Goal: Find specific page/section: Find specific page/section

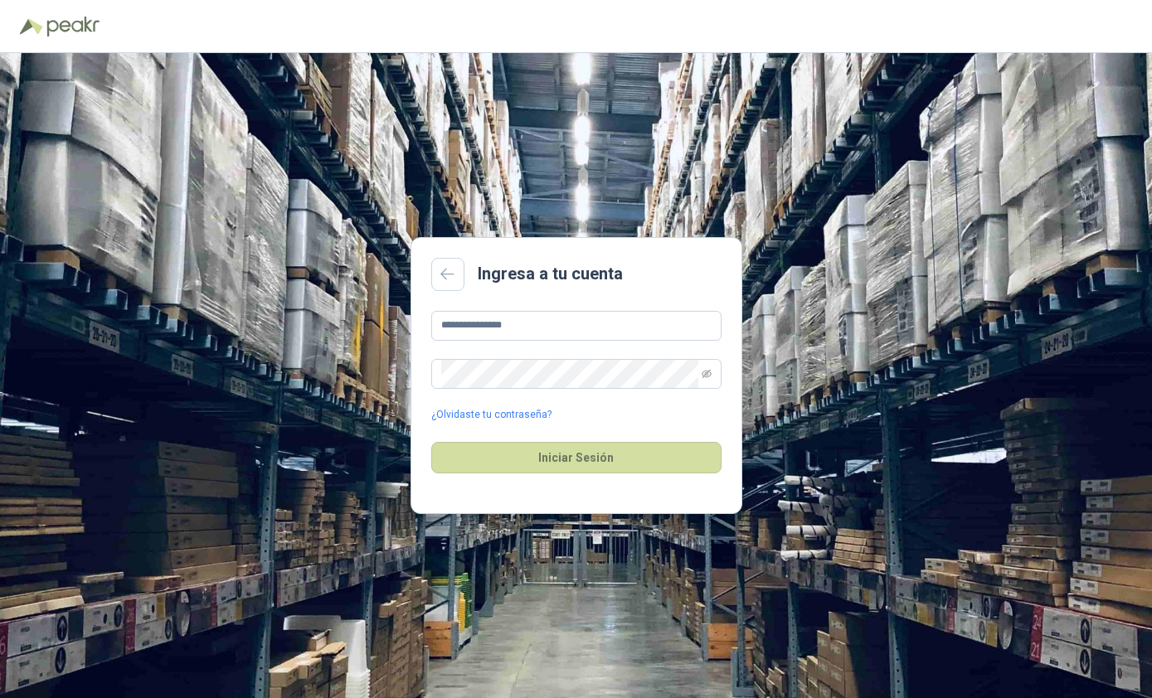
type input "**********"
click at [576, 474] on button "Iniciar Sesión" at bounding box center [576, 458] width 290 height 32
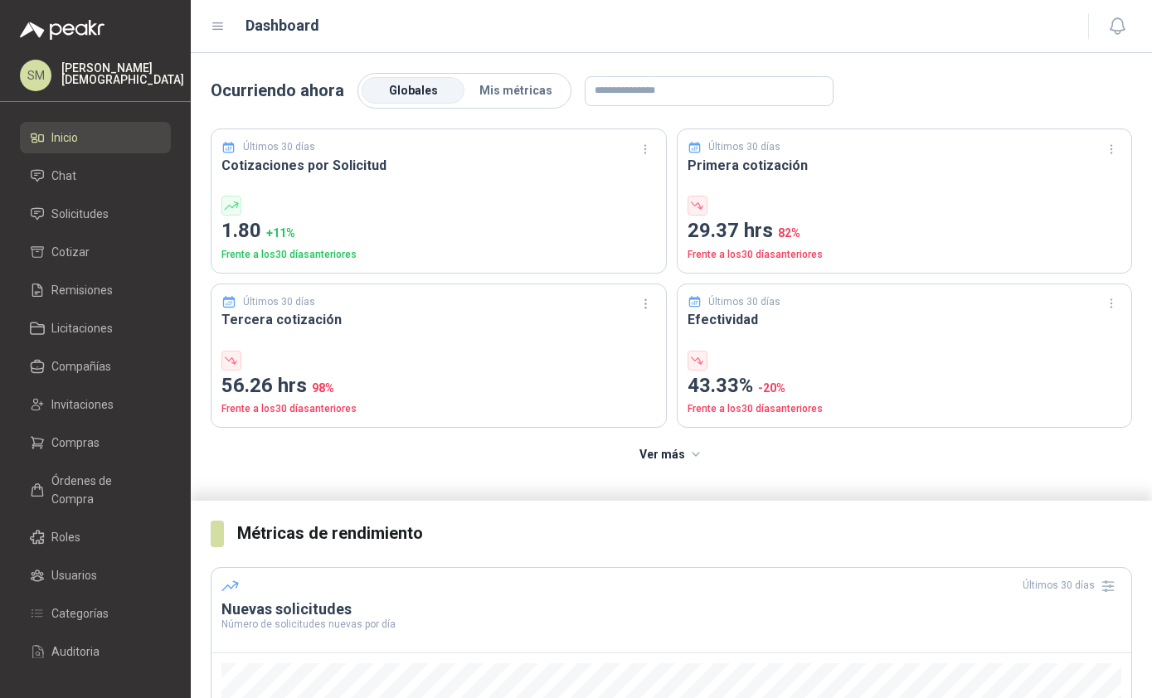
click at [114, 476] on span "Órdenes de Compra" at bounding box center [103, 490] width 104 height 36
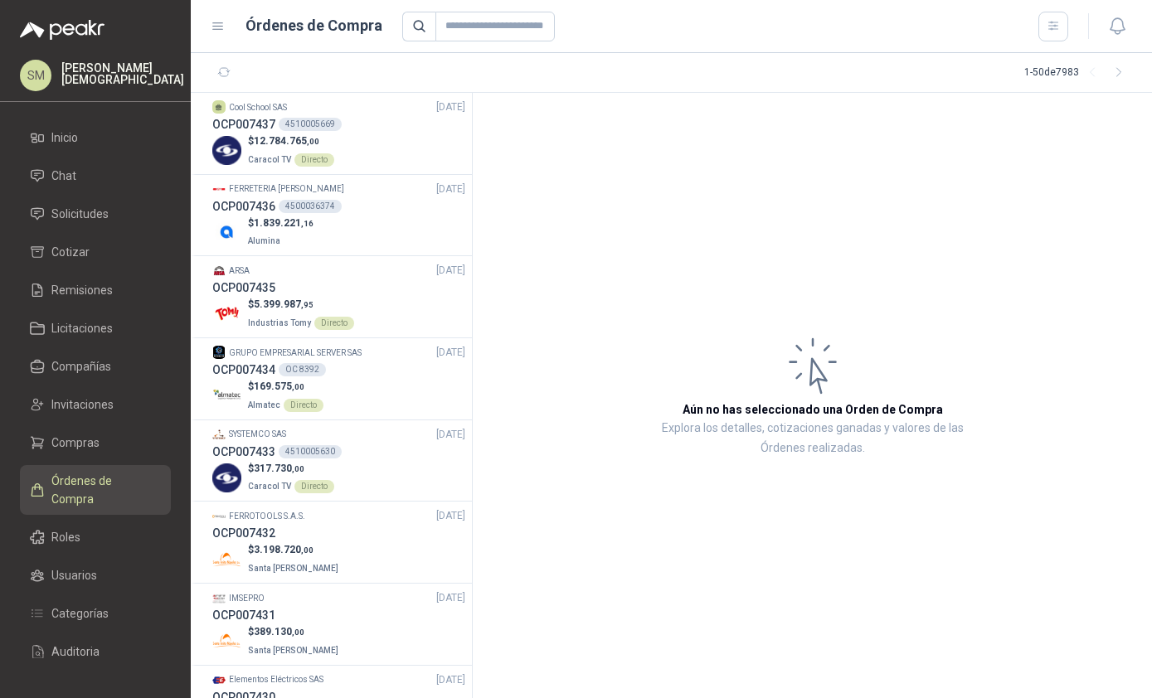
click at [381, 236] on div "$ 1.839.221 ,16 Alumina" at bounding box center [338, 233] width 253 height 34
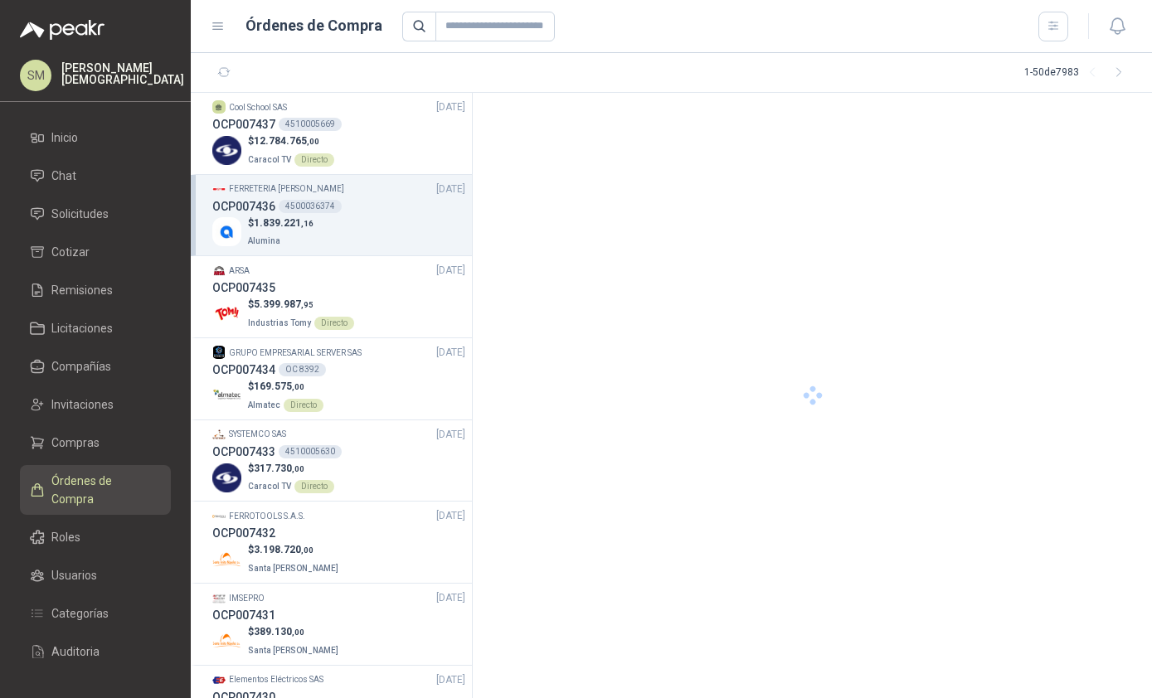
click at [260, 200] on h3 "OCP007436" at bounding box center [243, 206] width 63 height 18
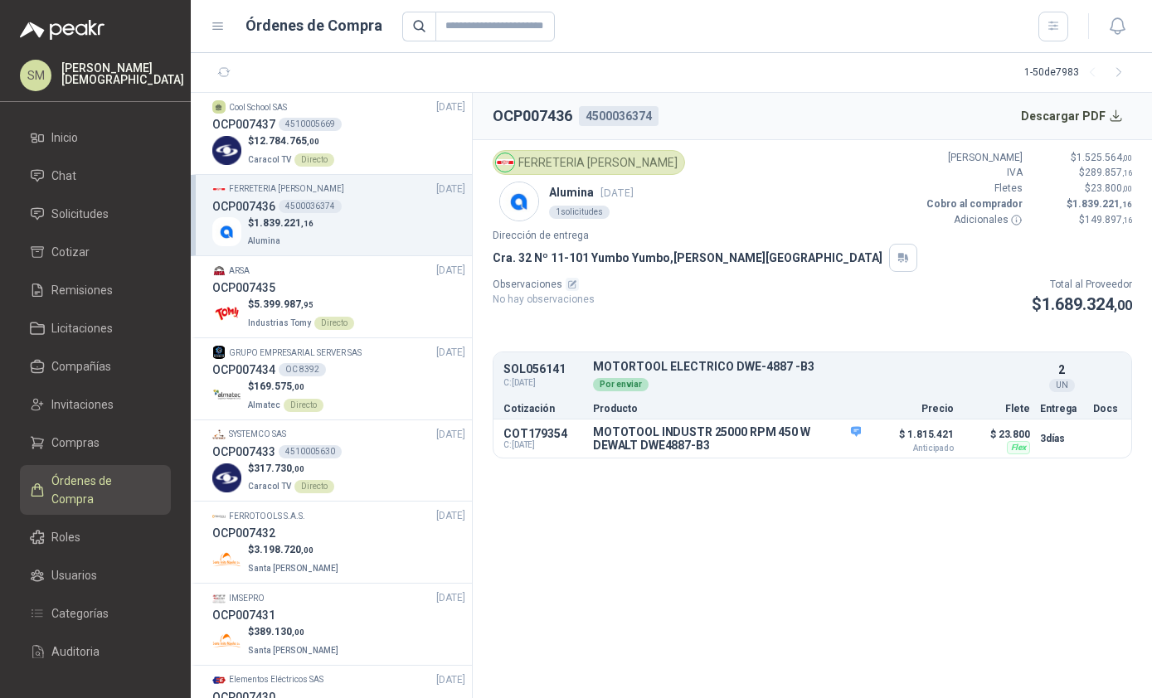
click at [68, 135] on span "Inicio" at bounding box center [64, 138] width 27 height 18
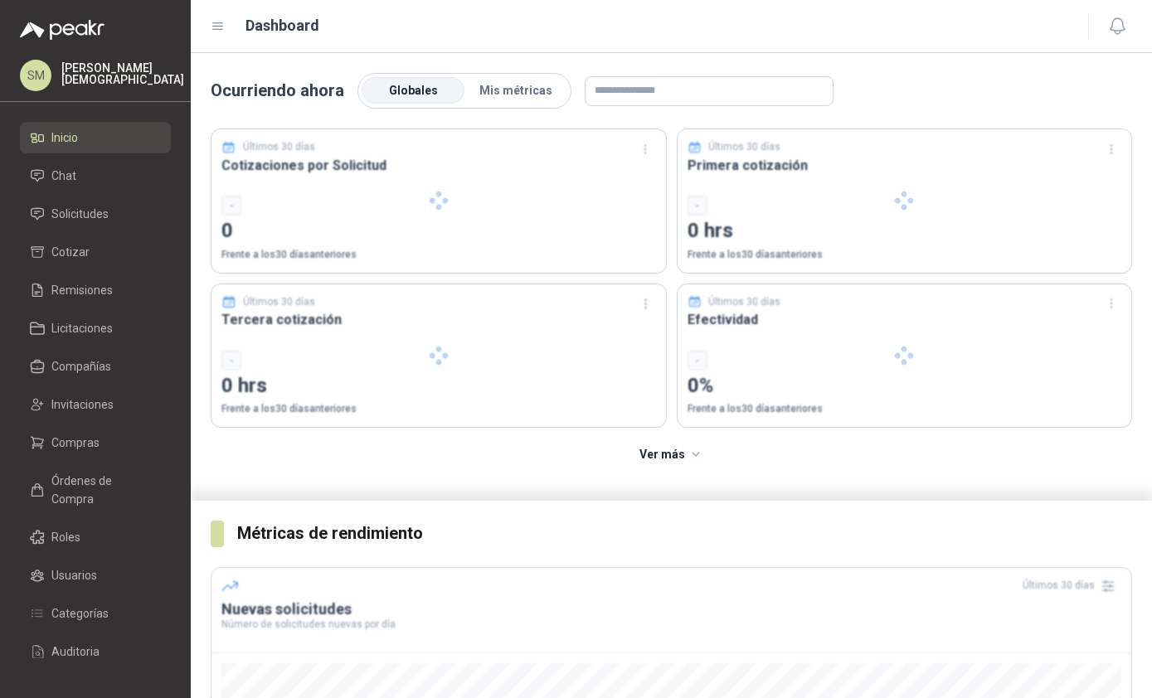
click at [58, 217] on span "Solicitudes" at bounding box center [79, 214] width 57 height 18
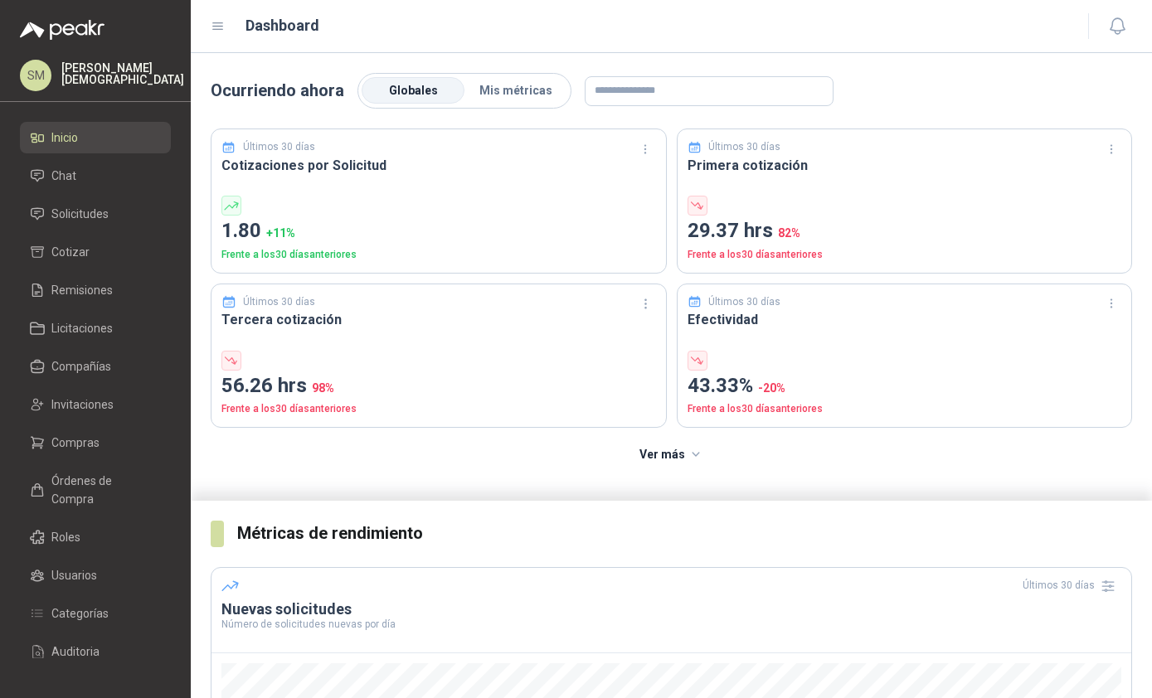
click at [40, 128] on link "Inicio" at bounding box center [95, 138] width 151 height 32
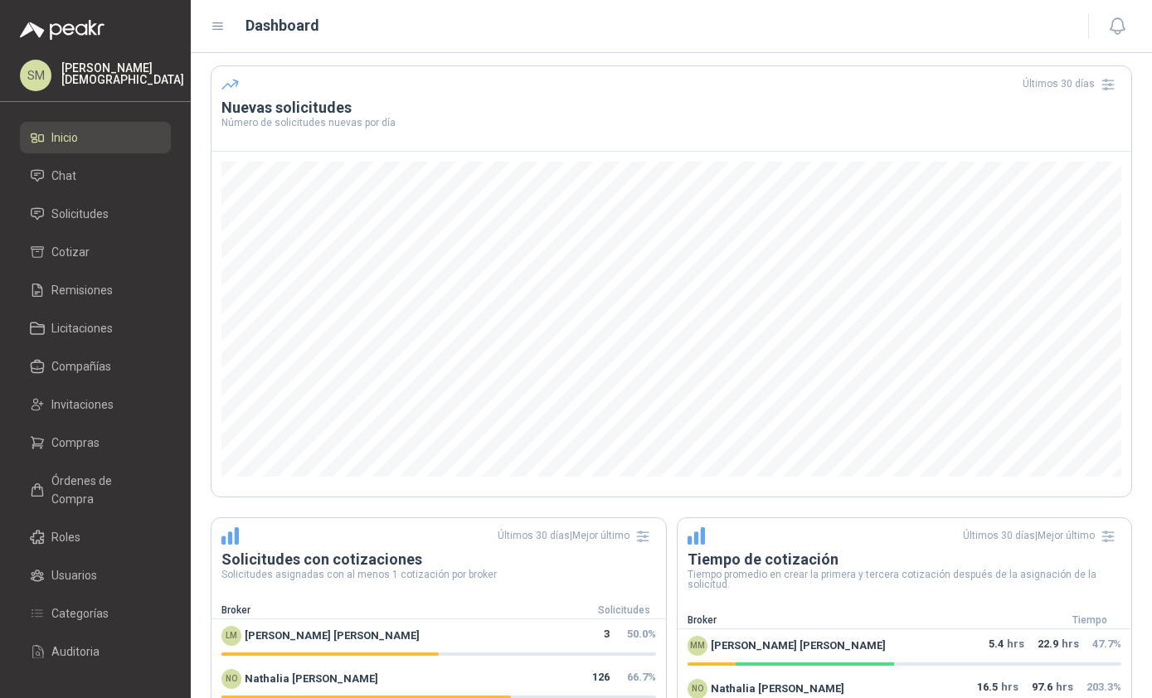
scroll to position [505, 0]
